Goal: Information Seeking & Learning: Learn about a topic

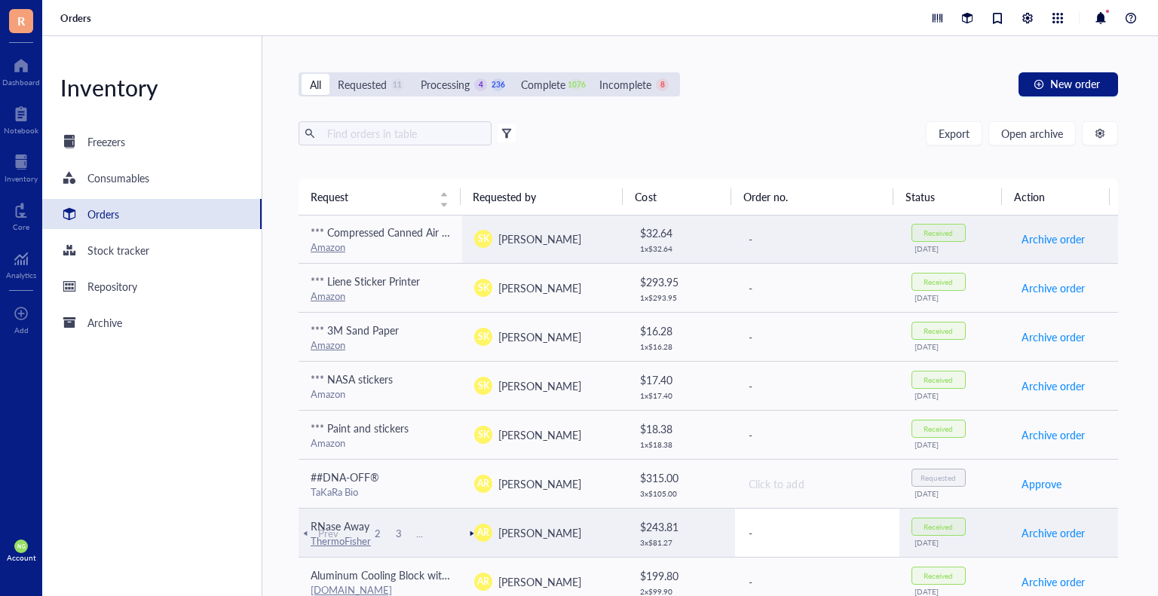
scroll to position [603, 0]
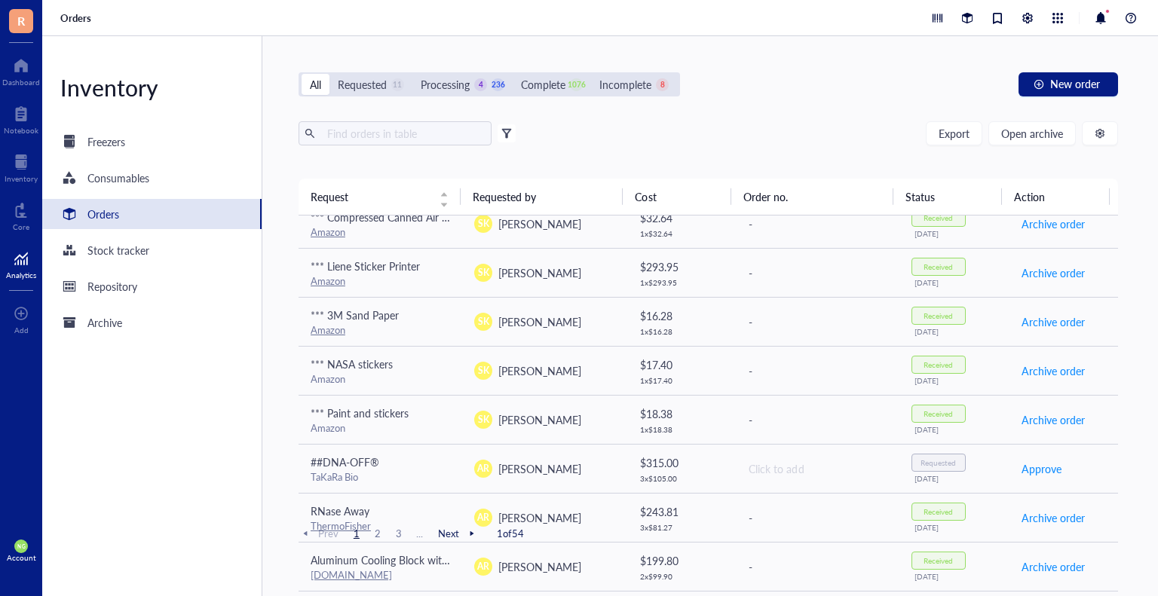
click at [15, 262] on div at bounding box center [21, 258] width 30 height 24
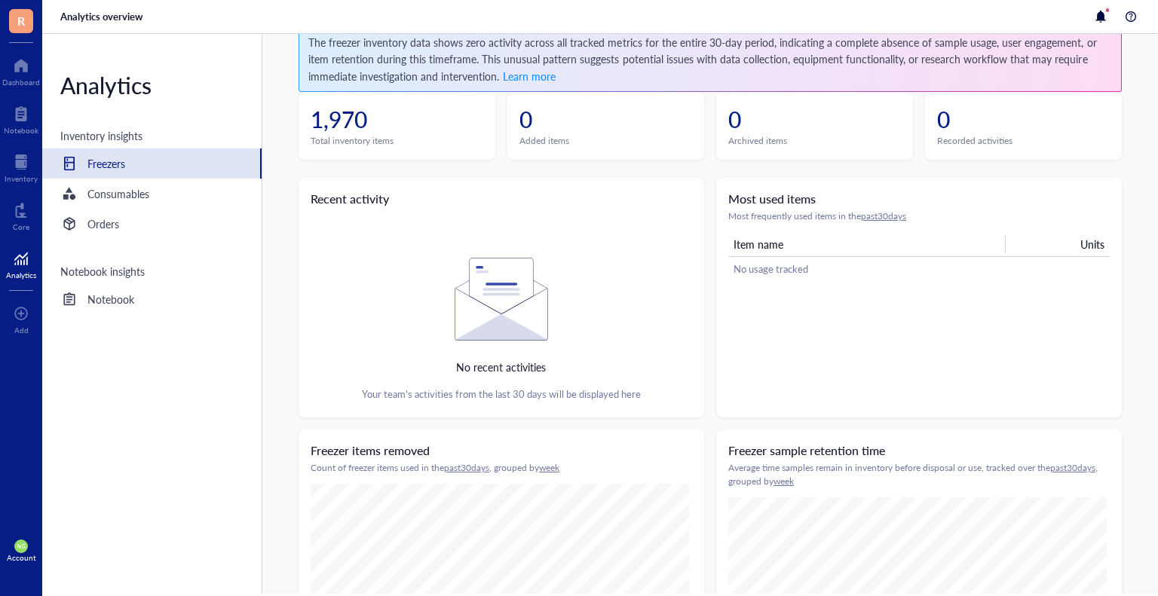
scroll to position [151, 0]
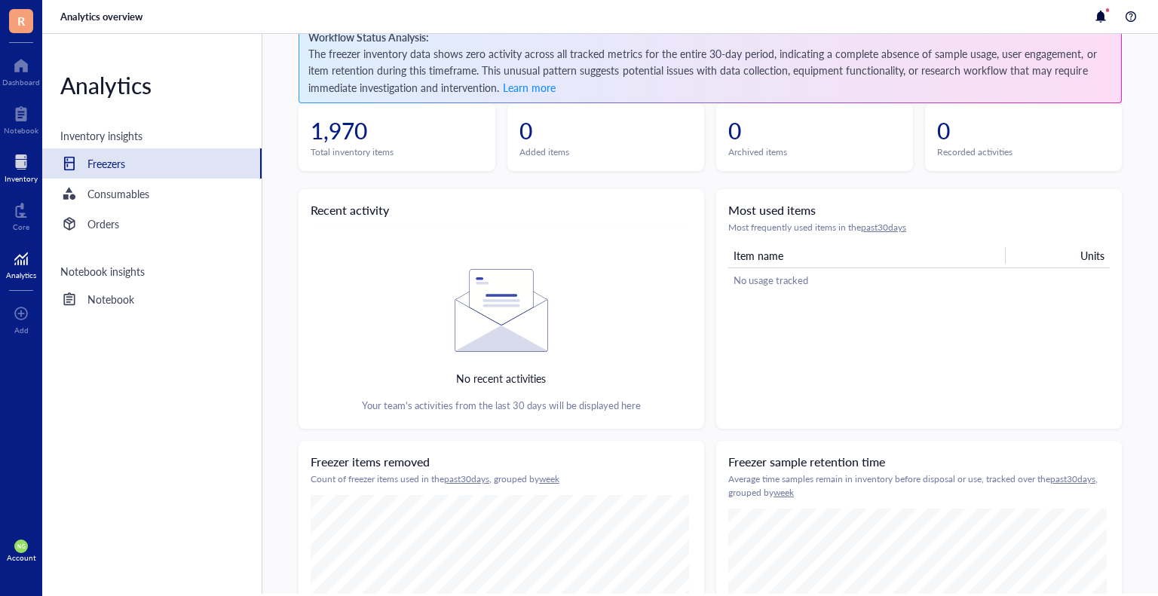
click at [31, 167] on div at bounding box center [21, 162] width 33 height 24
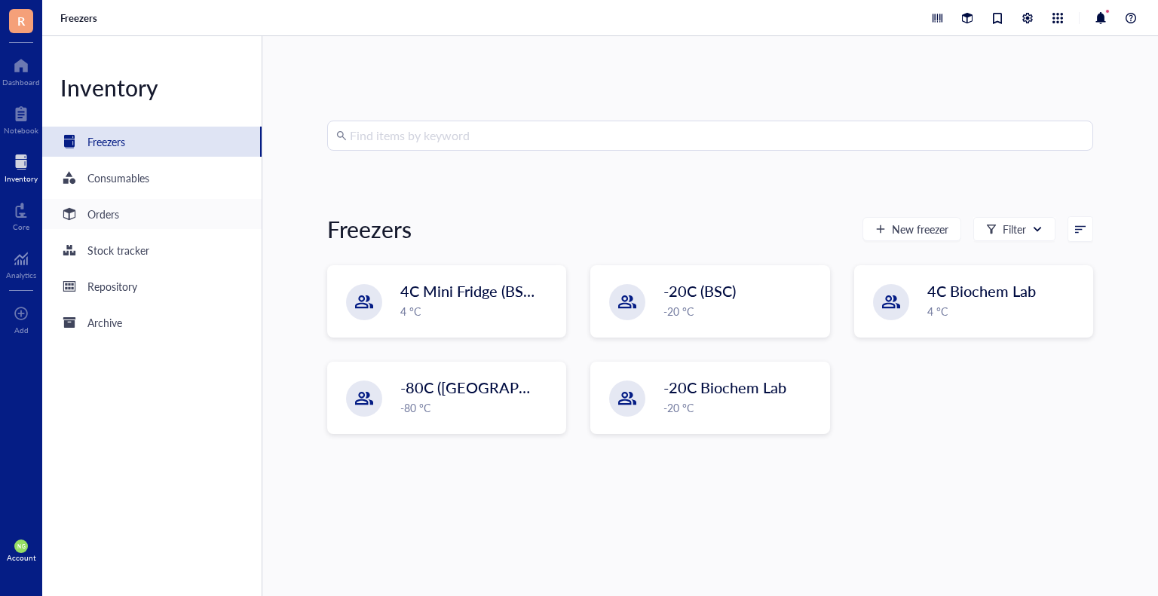
click at [87, 210] on div "Orders" at bounding box center [89, 214] width 59 height 18
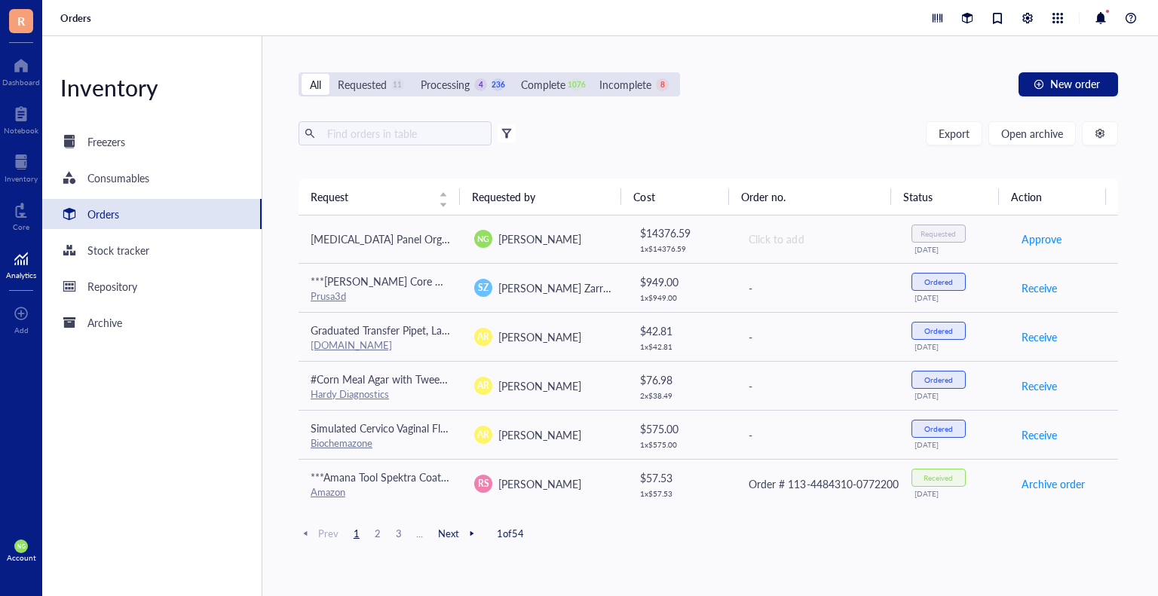
click at [24, 274] on div "Analytics" at bounding box center [21, 275] width 30 height 9
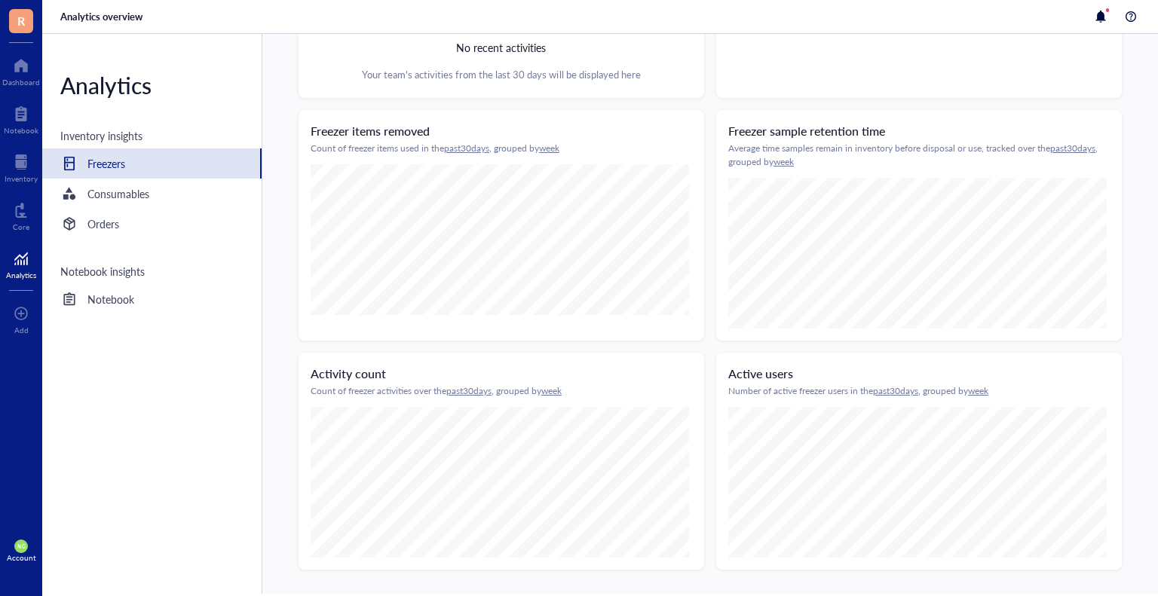
scroll to position [492, 0]
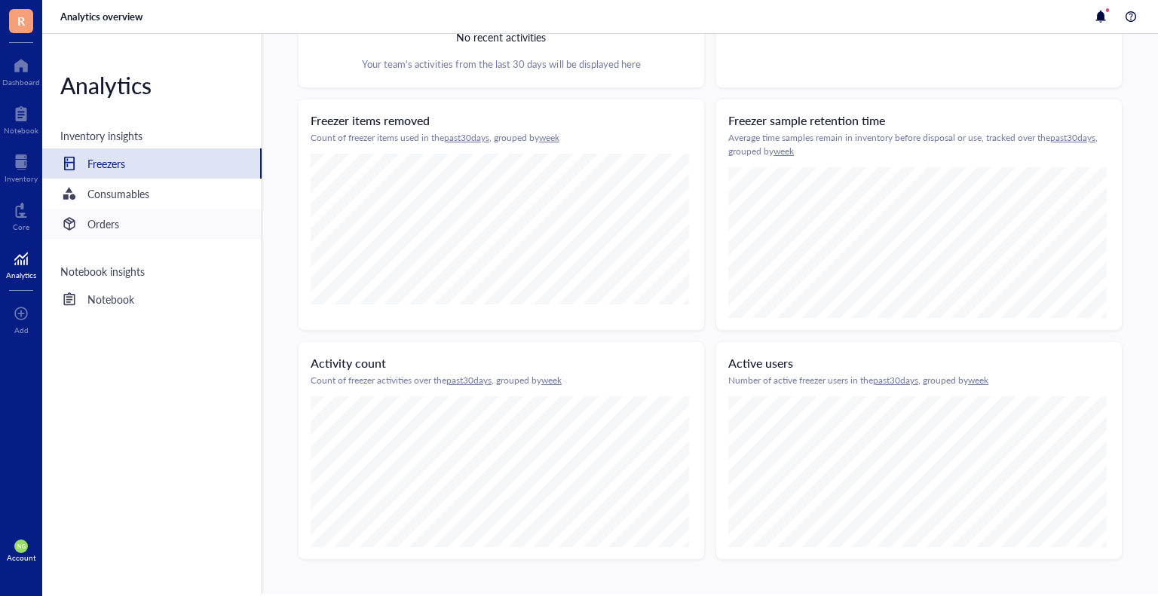
click at [93, 225] on div "Orders" at bounding box center [103, 224] width 32 height 17
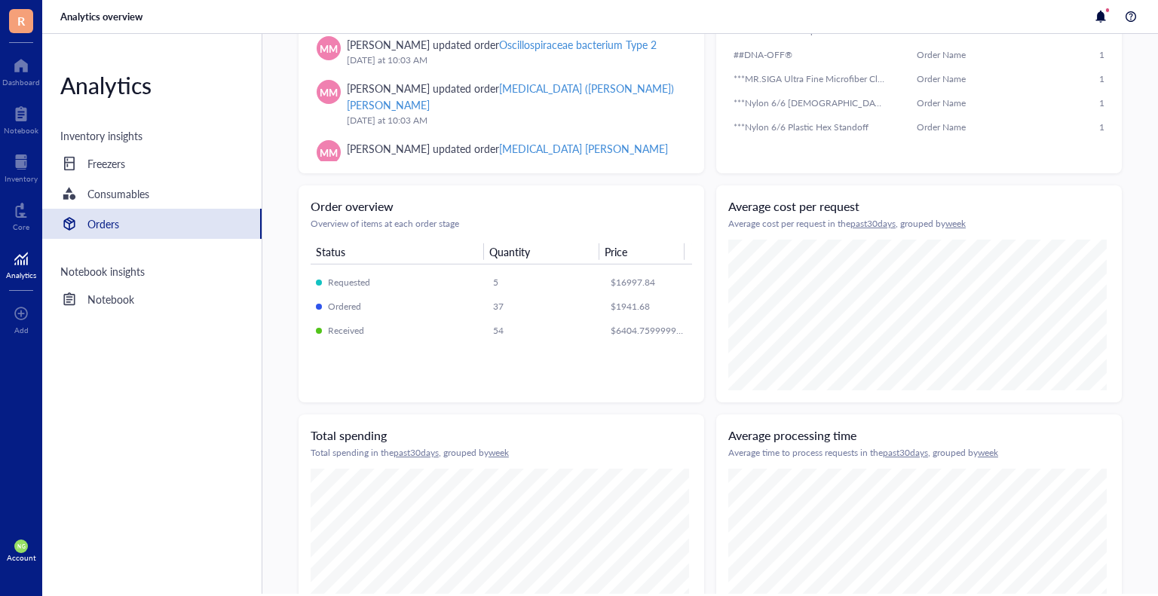
scroll to position [161, 0]
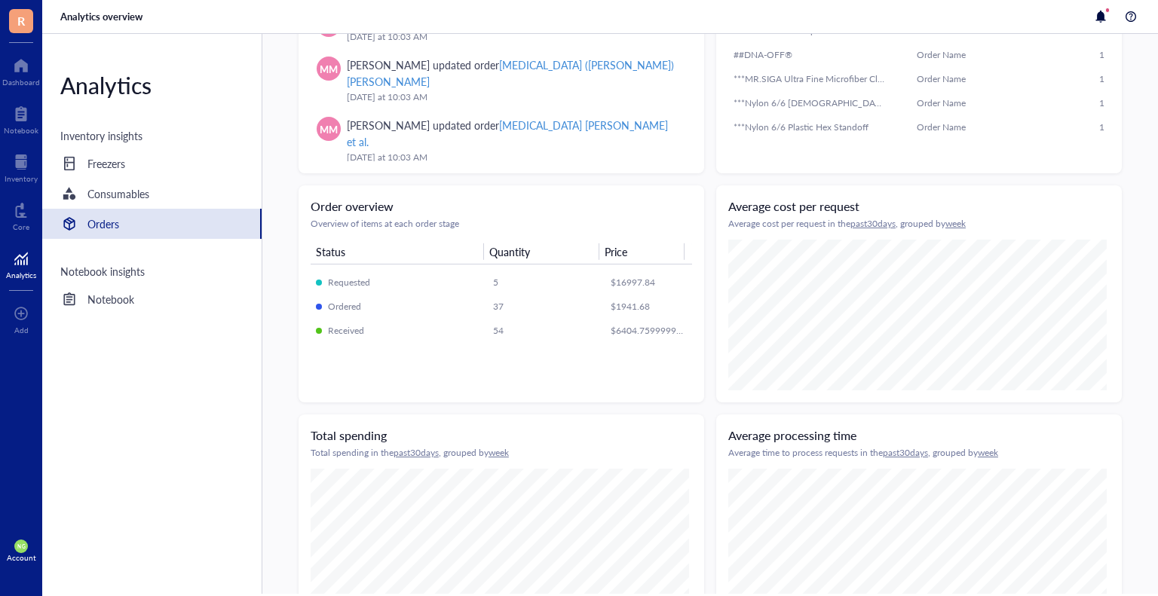
click at [693, 133] on div "Recent activity [DATE] MM [PERSON_NAME] updated order Simulated Cervico Vaginal…" at bounding box center [501, 54] width 406 height 240
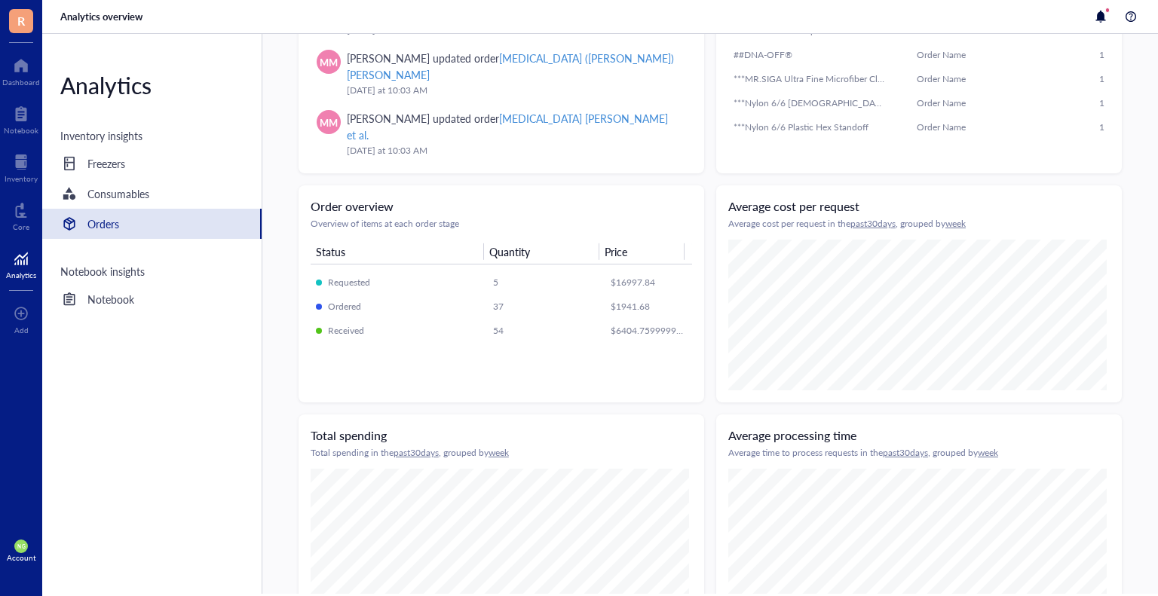
scroll to position [798, 0]
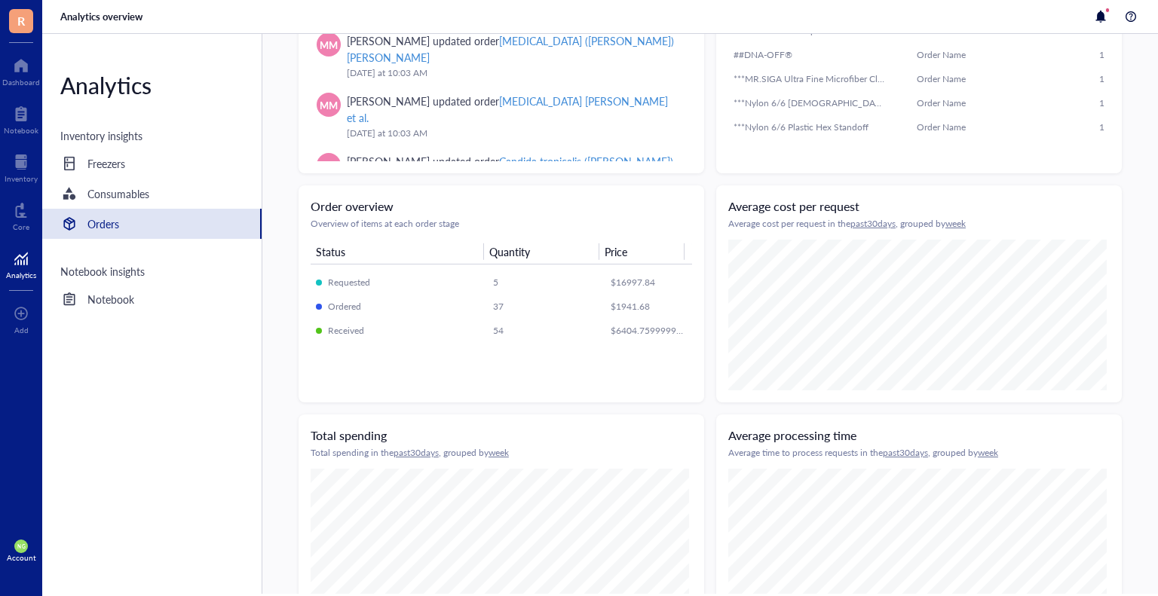
click at [684, 162] on div "Recent activity [DATE] MM [PERSON_NAME] updated order Simulated Cervico Vaginal…" at bounding box center [501, 54] width 406 height 240
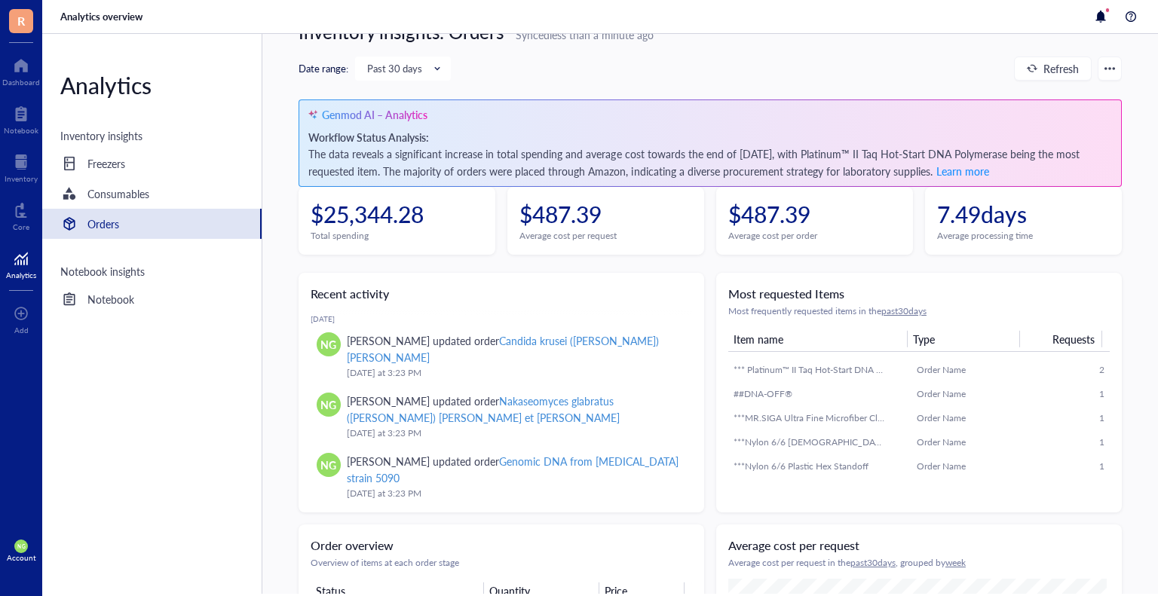
scroll to position [0, 0]
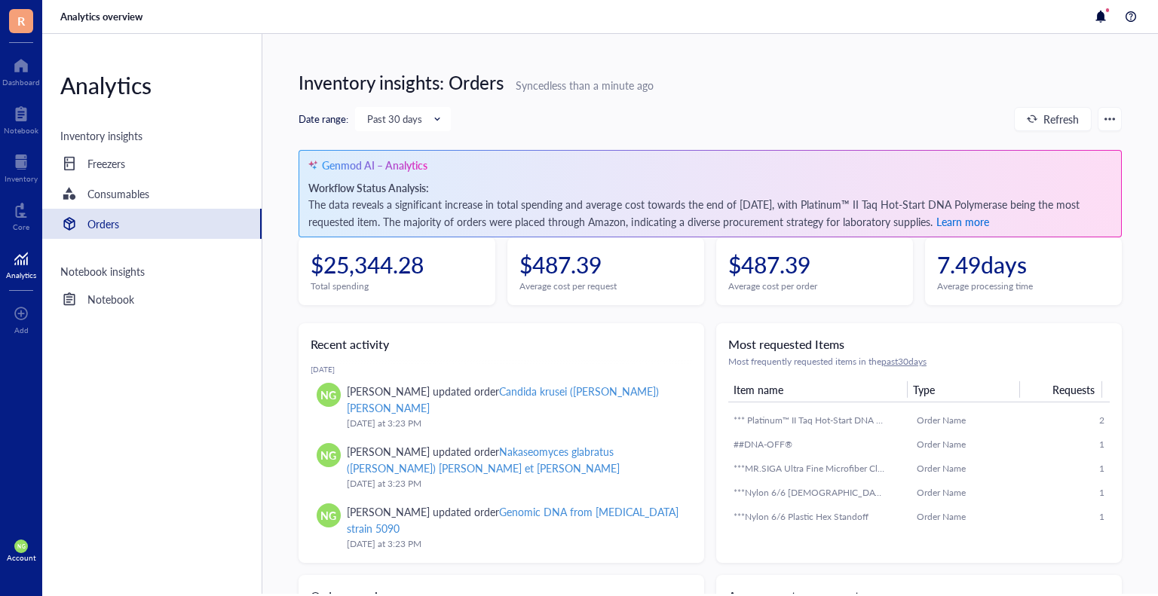
click at [989, 217] on span "Learn more" at bounding box center [962, 221] width 53 height 15
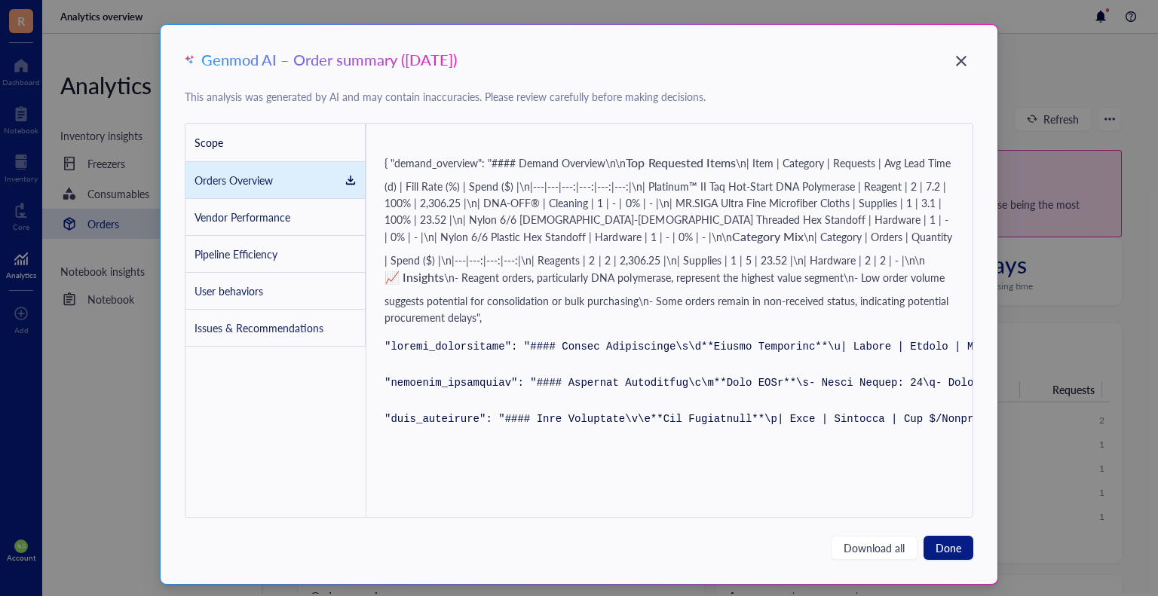
click at [265, 219] on div "Vendor Performance" at bounding box center [242, 217] width 96 height 17
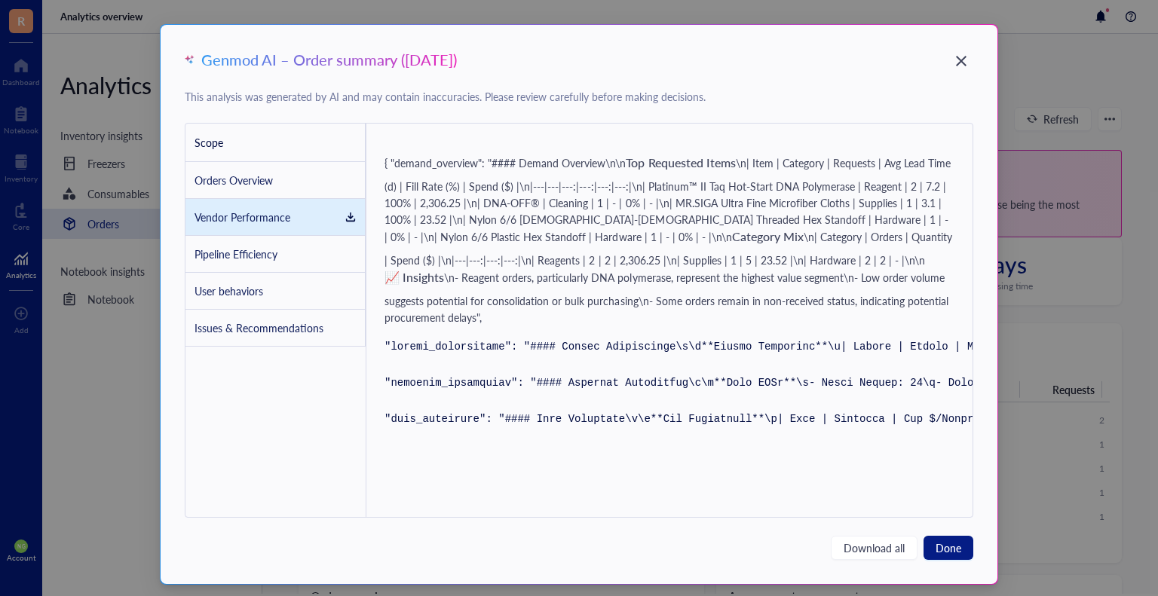
click at [244, 175] on div "Orders Overview" at bounding box center [233, 180] width 78 height 17
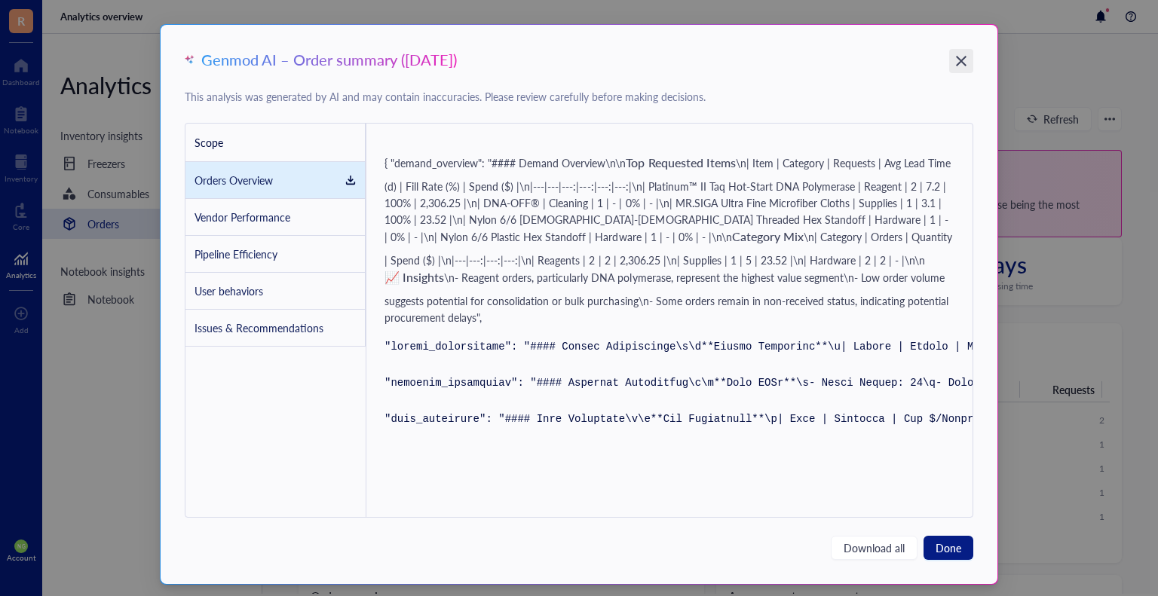
click at [954, 54] on icon "Close" at bounding box center [961, 61] width 14 height 14
